Goal: Transaction & Acquisition: Book appointment/travel/reservation

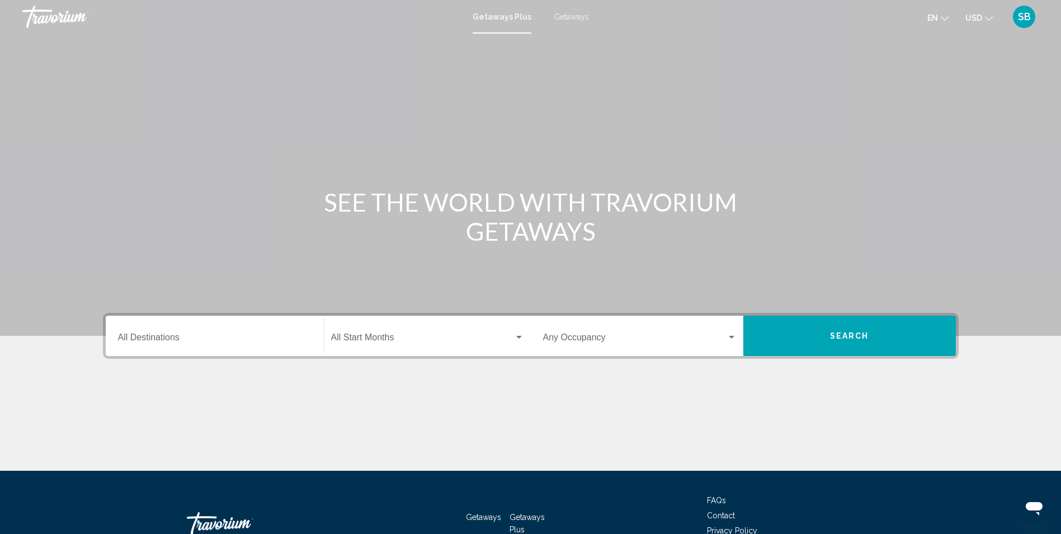
click at [572, 20] on span "Getaways" at bounding box center [571, 16] width 35 height 9
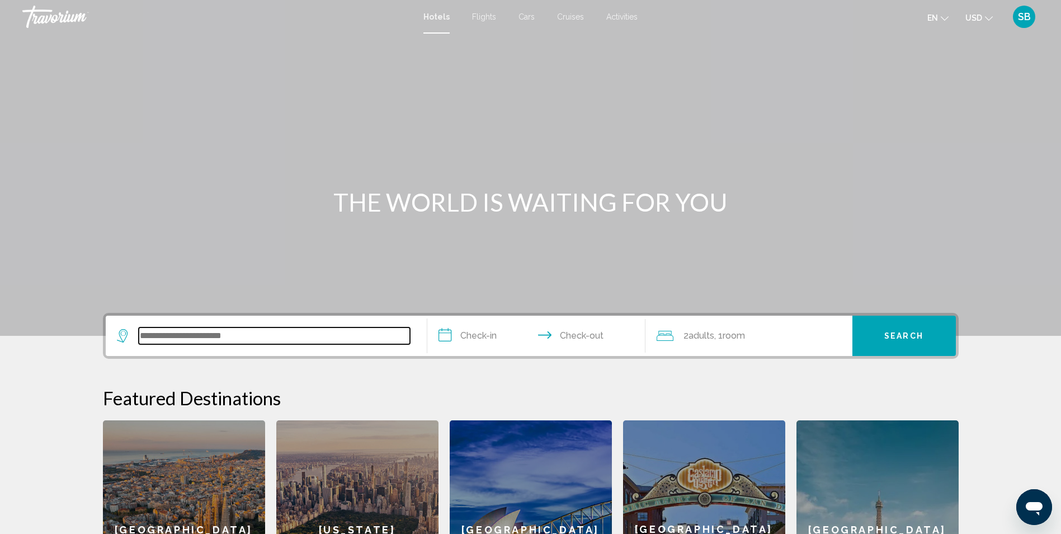
click at [145, 337] on input "Search widget" at bounding box center [274, 335] width 271 height 17
